Goal: Task Accomplishment & Management: Manage account settings

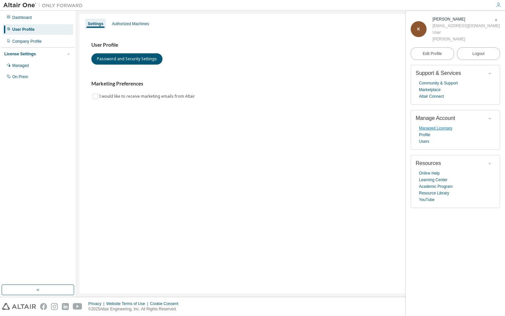
click at [429, 128] on link "Managed Licenses" at bounding box center [435, 128] width 33 height 7
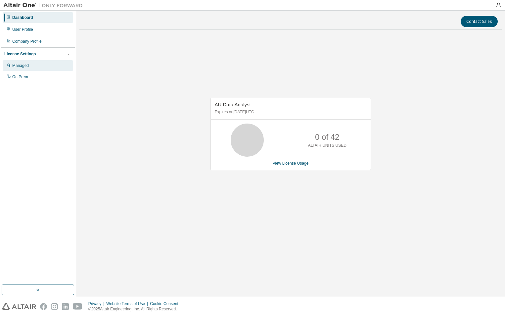
click at [26, 67] on div "Managed" at bounding box center [20, 65] width 17 height 5
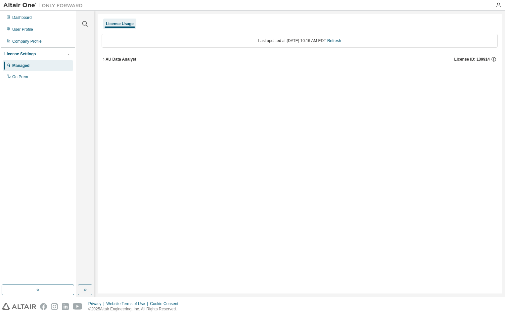
click at [106, 58] on div "AU Data Analyst" at bounding box center [121, 59] width 31 height 5
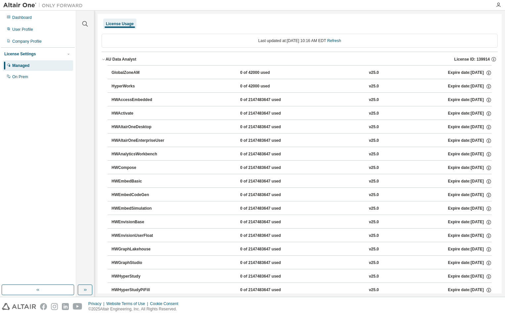
click at [106, 58] on div "AU Data Analyst" at bounding box center [121, 59] width 31 height 5
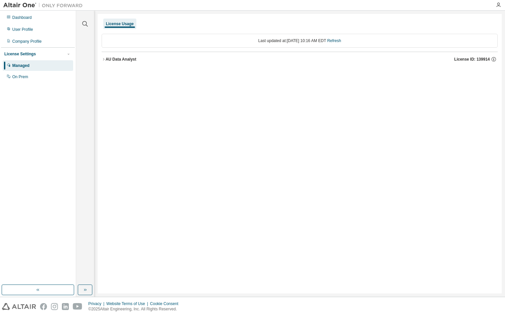
click at [106, 58] on div "AU Data Analyst" at bounding box center [121, 59] width 31 height 5
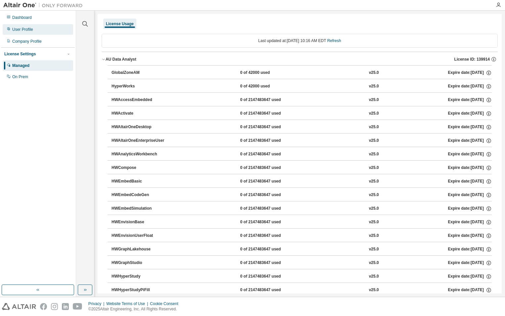
click at [25, 34] on div "User Profile" at bounding box center [38, 29] width 70 height 11
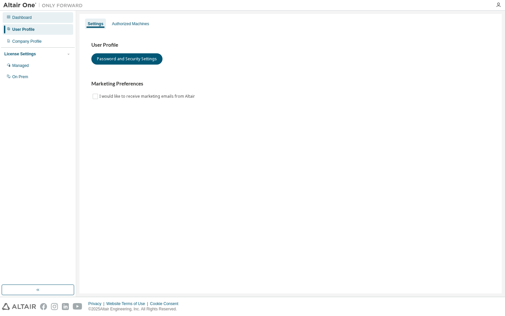
click at [31, 21] on div "Dashboard" at bounding box center [38, 17] width 70 height 11
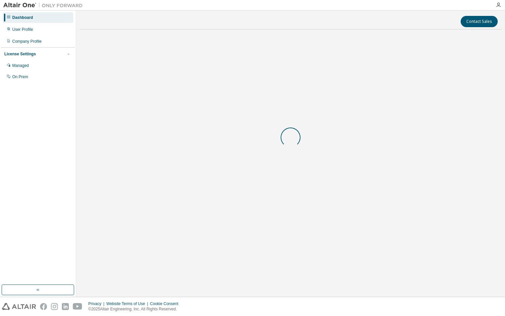
click at [31, 21] on div "Dashboard" at bounding box center [38, 17] width 70 height 11
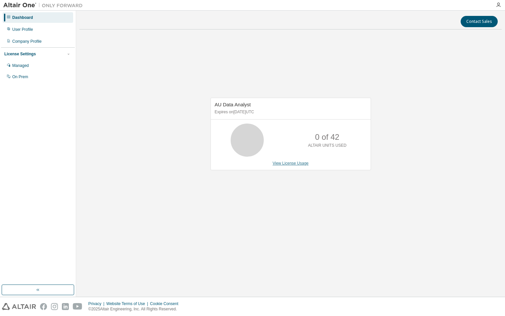
click at [284, 162] on link "View License Usage" at bounding box center [291, 163] width 36 height 5
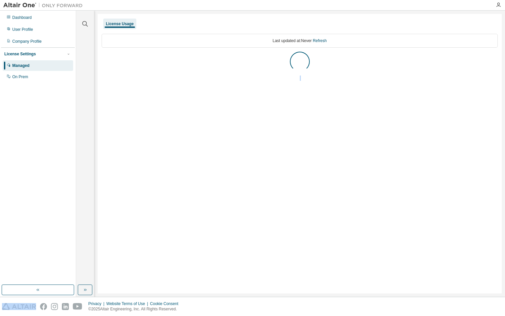
click at [284, 162] on div "License Usage Last updated at: Never Refresh" at bounding box center [300, 153] width 404 height 279
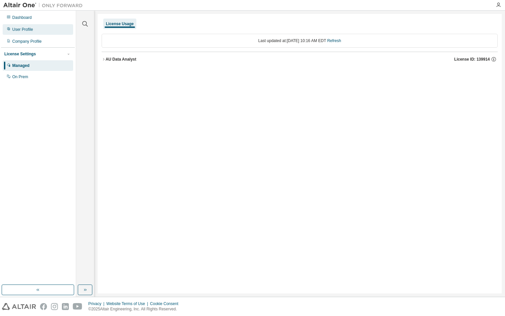
click at [28, 29] on div "User Profile" at bounding box center [22, 29] width 21 height 5
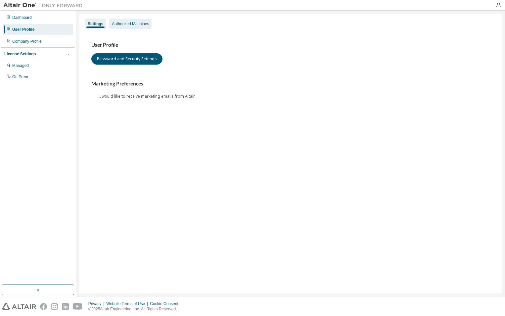
click at [132, 25] on div "Authorized Machines" at bounding box center [130, 23] width 37 height 5
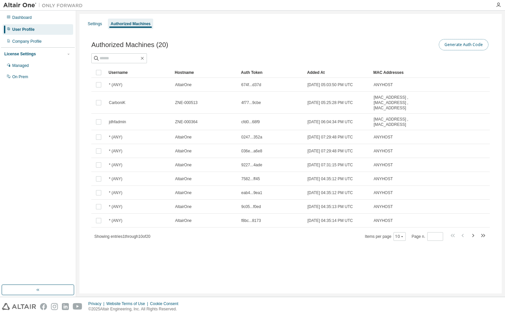
click at [476, 43] on button "Generate Auth Code" at bounding box center [464, 44] width 50 height 11
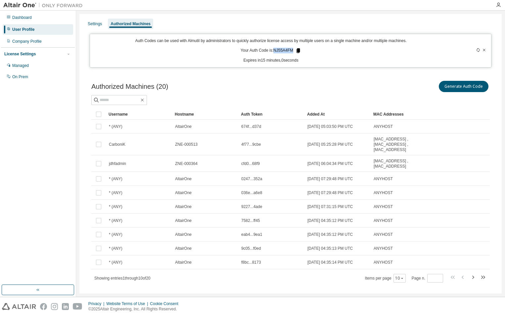
drag, startPoint x: 271, startPoint y: 50, endPoint x: 295, endPoint y: 50, distance: 23.2
click at [295, 50] on p "Your Auth Code is: NJ55A4FM" at bounding box center [271, 51] width 61 height 6
click at [297, 50] on icon at bounding box center [298, 50] width 4 height 5
